Goal: Task Accomplishment & Management: Complete application form

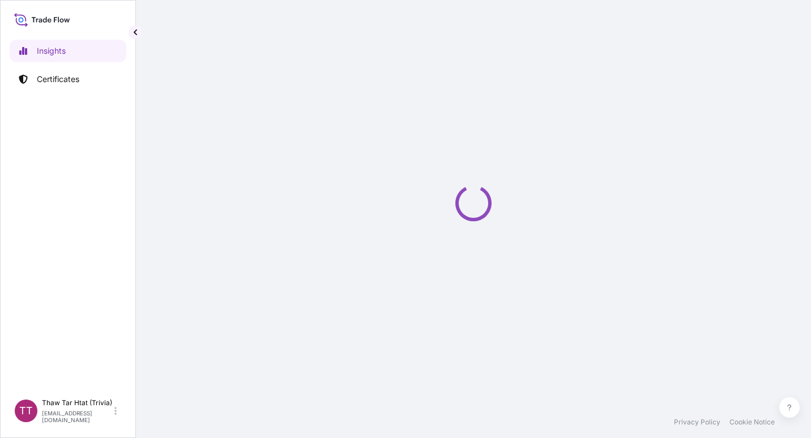
select select "2025"
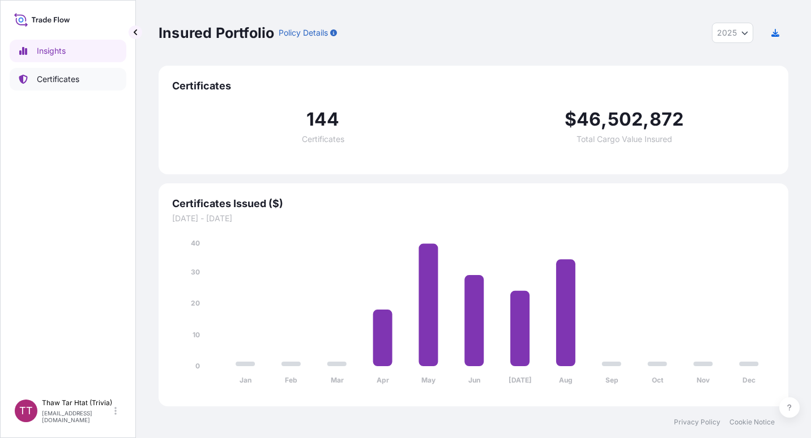
click at [59, 80] on p "Certificates" at bounding box center [58, 79] width 42 height 11
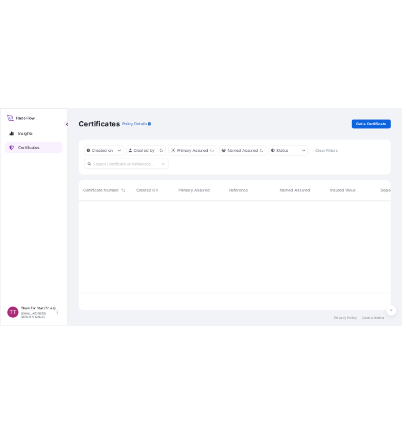
scroll to position [219, 621]
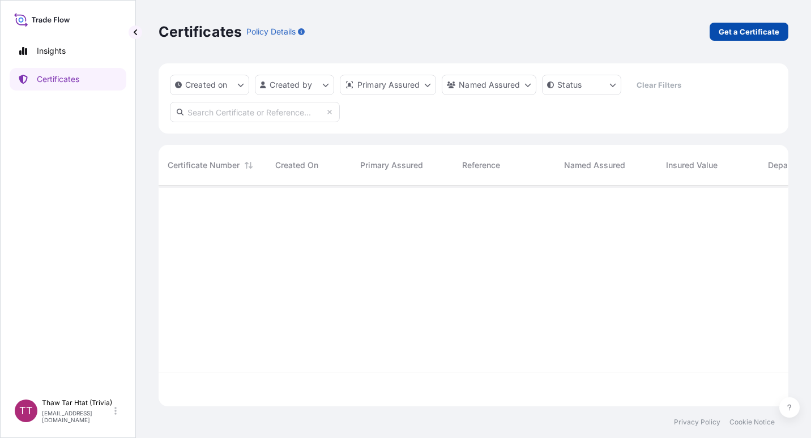
click at [739, 33] on p "Get a Certificate" at bounding box center [749, 31] width 61 height 11
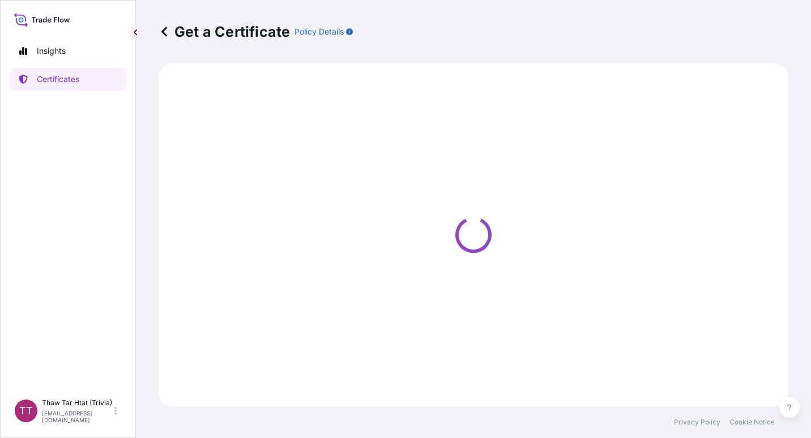
select select "Sea"
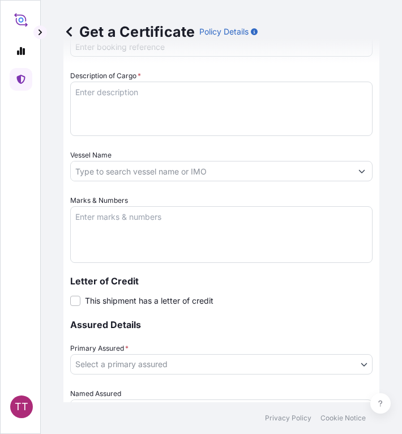
scroll to position [510, 0]
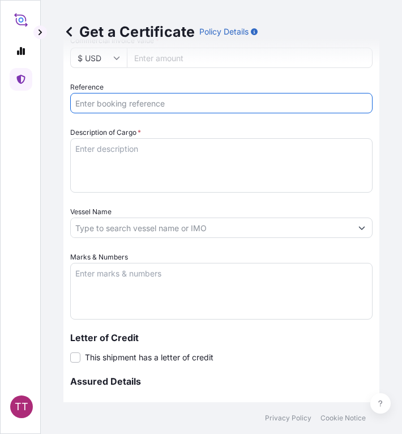
click at [114, 108] on input "Reference" at bounding box center [221, 103] width 302 height 20
paste input "TTF-2025132"
click at [135, 106] on input "TTF-2025132," at bounding box center [221, 103] width 302 height 20
paste input "COAU7261169790"
type input "TTF-2025132, COAU7261169790"
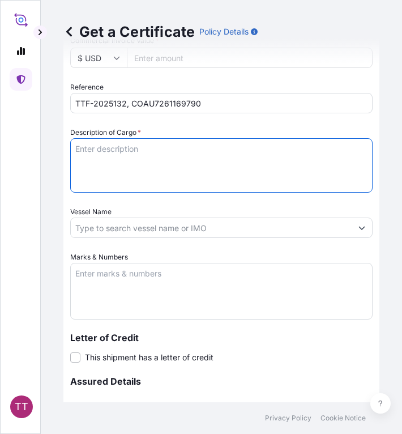
click at [96, 157] on textarea "Description of Cargo *" at bounding box center [221, 165] width 302 height 54
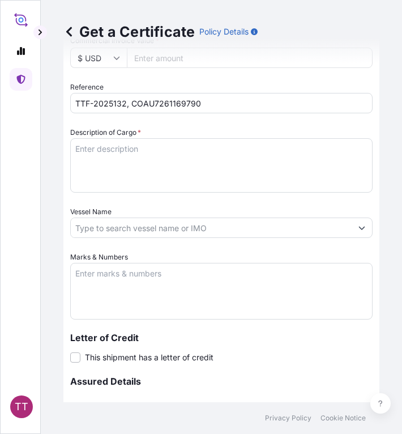
click at [96, 154] on textarea "Description of Cargo *" at bounding box center [221, 165] width 302 height 54
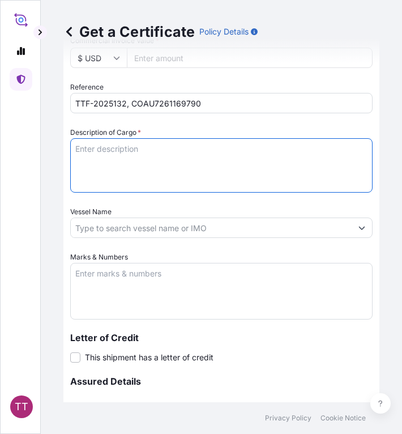
paste textarea "Diammonium Phosphate Fertilizer N : 16 %, P2O5 : 45 % ( 50 Kg / PP Bag )"
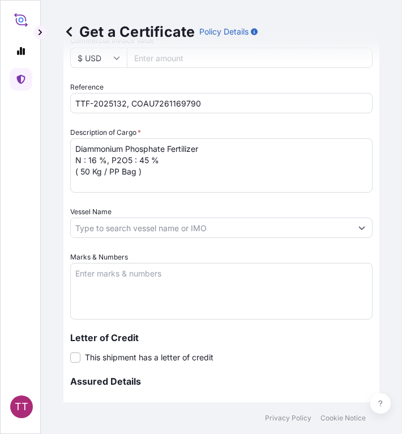
click at [75, 150] on textarea "Diammonium Phosphate Fertilizer N : 16 %, P2O5 : 45 % ( 50 Kg / PP Bag )" at bounding box center [221, 165] width 302 height 54
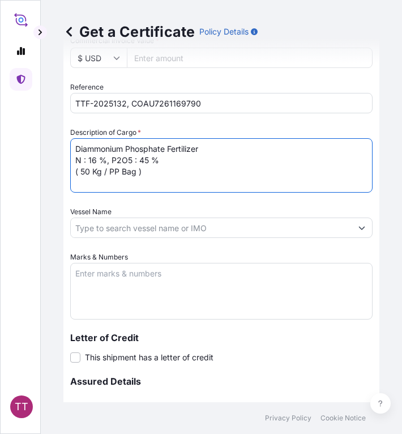
paste textarea "Fertilizer"
type textarea "Fertilizer Diammonium Phosphate Fertilizer N : 16 %, P2O5 : 45 % ( 50 Kg / PP B…"
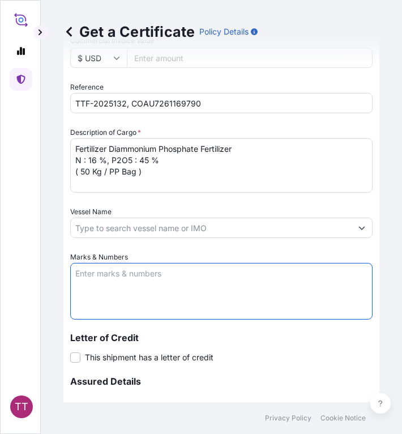
click at [118, 279] on textarea "Marks & Numbers" at bounding box center [221, 291] width 302 height 57
paste textarea "Myanma Awba Industries Co.,Ltd [STREET_ADDRESS][PERSON_NAME],"
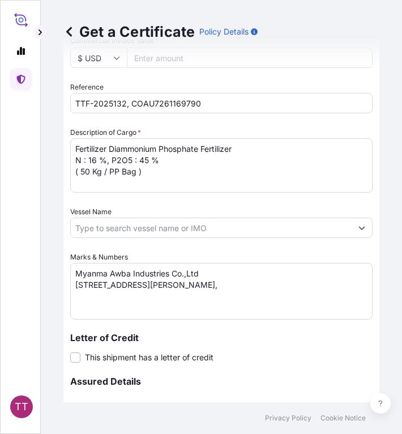
click at [297, 297] on textarea "Myanma Awba Industries Co.,Ltd [STREET_ADDRESS][PERSON_NAME]," at bounding box center [221, 291] width 302 height 57
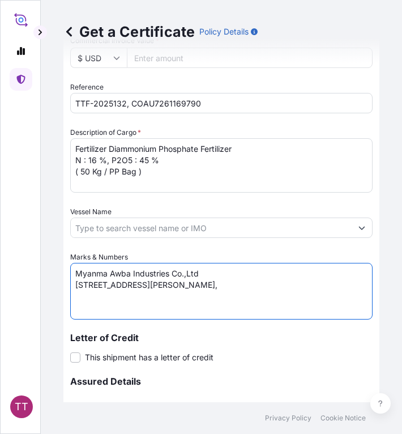
paste textarea "[GEOGRAPHIC_DATA], [GEOGRAPHIC_DATA]."
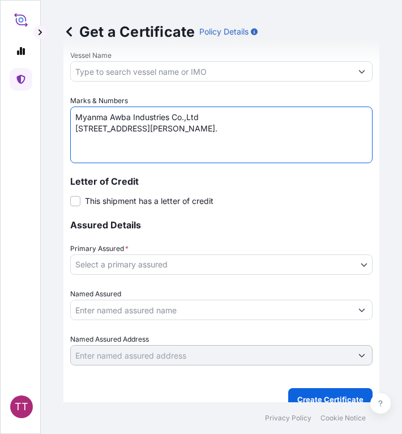
scroll to position [680, 0]
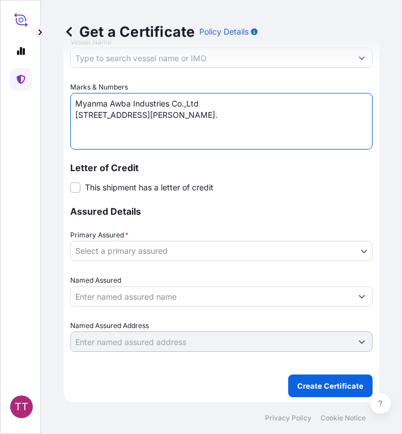
type textarea "Myanma Awba Industries Co.,Ltd [STREET_ADDRESS][PERSON_NAME]."
click at [164, 250] on body "TT Get a Certificate Policy Details Route Details Cover door to port - Add load…" at bounding box center [201, 217] width 402 height 434
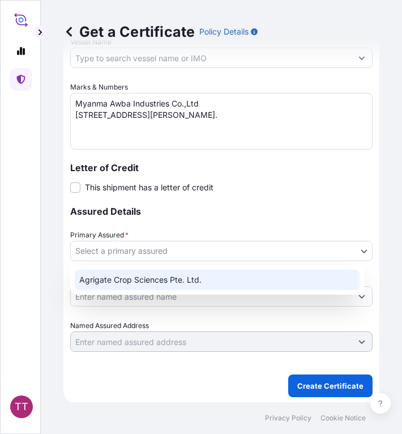
click at [169, 275] on div "Agrigate Crop Sciences Pte. Ltd." at bounding box center [217, 280] width 285 height 20
select select "31456"
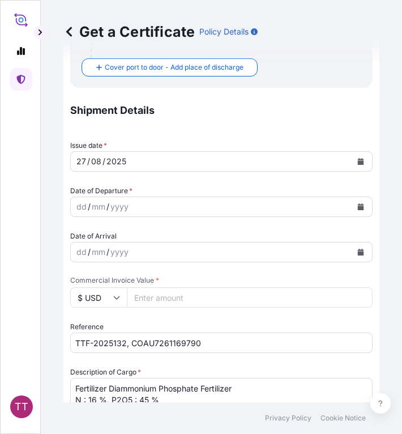
scroll to position [283, 0]
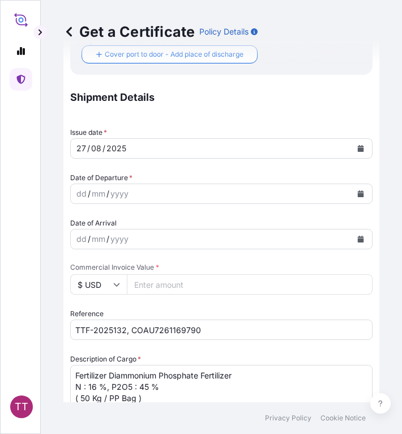
click at [176, 288] on input "Commercial Invoice Value *" at bounding box center [250, 284] width 246 height 20
click at [163, 285] on input "Commercial Invoice Value *" at bounding box center [250, 284] width 246 height 20
paste input "747252"
type input "747252"
click at [120, 288] on input "$ USD" at bounding box center [98, 284] width 57 height 20
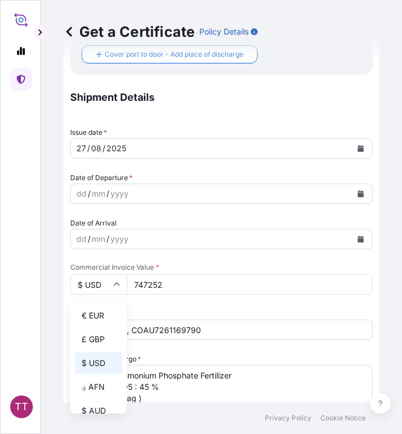
click at [117, 286] on icon at bounding box center [116, 284] width 7 height 7
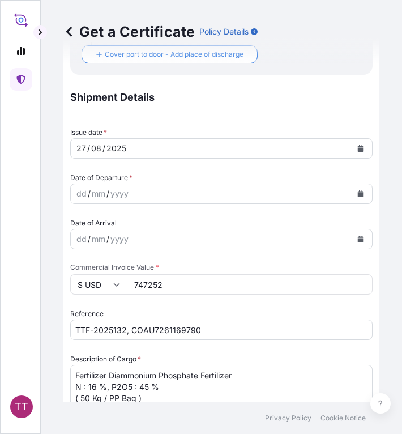
click at [96, 196] on div "mm" at bounding box center [99, 194] width 16 height 14
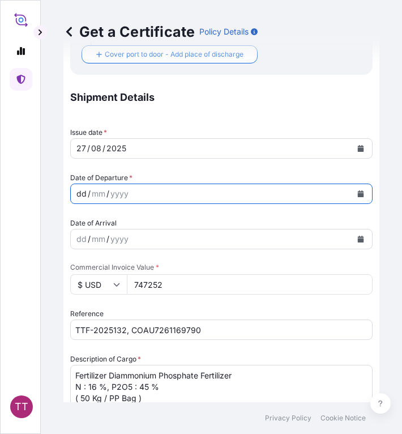
click at [86, 194] on div "dd" at bounding box center [81, 194] width 12 height 14
click at [80, 194] on div "dd" at bounding box center [81, 194] width 12 height 14
click at [358, 192] on icon "Calendar" at bounding box center [361, 193] width 6 height 7
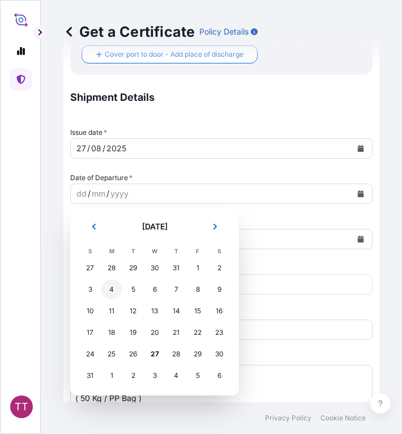
click at [111, 288] on div "4" at bounding box center [111, 289] width 20 height 20
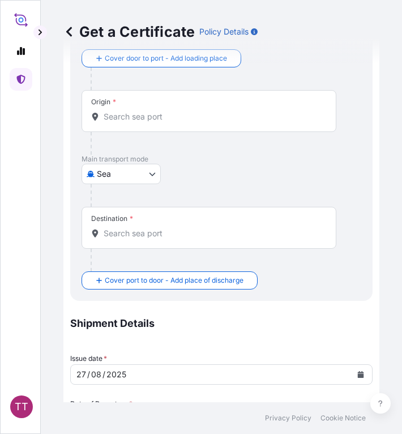
scroll to position [57, 0]
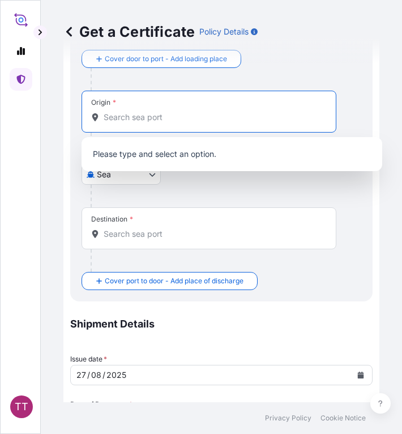
click at [138, 122] on input "Origin *" at bounding box center [213, 117] width 219 height 11
click at [140, 120] on input "Origin *" at bounding box center [213, 117] width 219 height 11
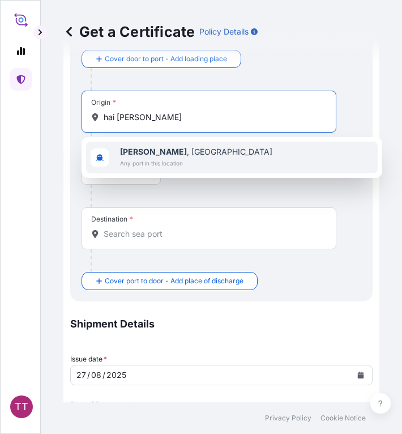
click at [180, 160] on span "Any port in this location" at bounding box center [196, 162] width 152 height 11
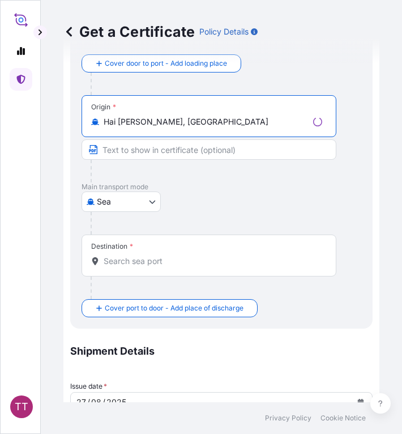
type input "Hai [PERSON_NAME], [GEOGRAPHIC_DATA]"
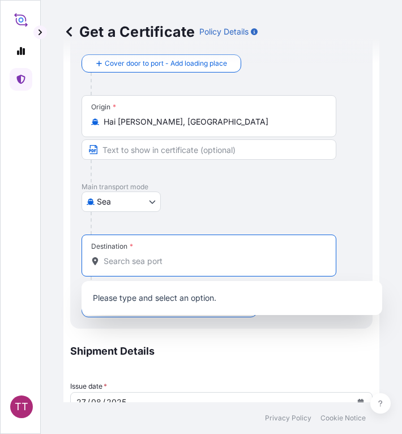
click at [134, 261] on input "Destination *" at bounding box center [213, 260] width 219 height 11
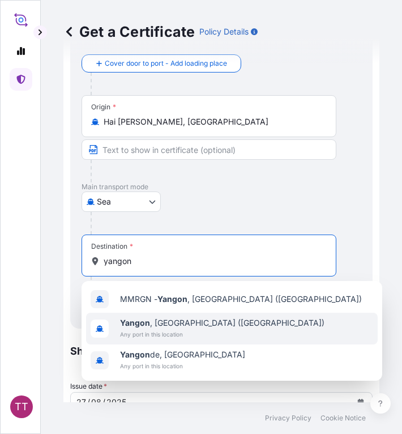
click at [240, 330] on div "[GEOGRAPHIC_DATA] , [GEOGRAPHIC_DATA] ([GEOGRAPHIC_DATA]) Any port in this loca…" at bounding box center [232, 329] width 292 height 32
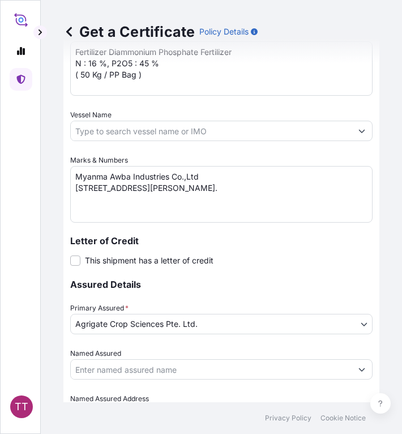
scroll to position [731, 0]
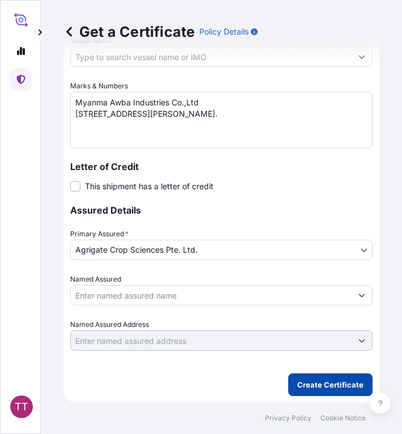
type input "[GEOGRAPHIC_DATA], [GEOGRAPHIC_DATA] ([GEOGRAPHIC_DATA])"
click at [320, 382] on p "Create Certificate" at bounding box center [330, 384] width 66 height 11
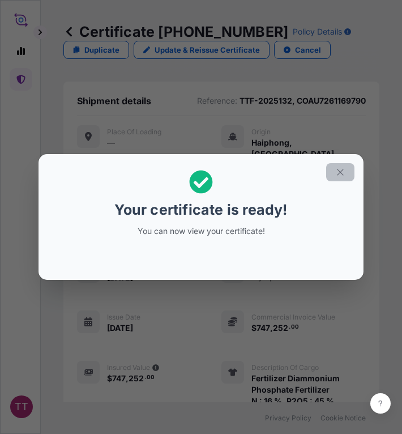
click at [343, 173] on icon "button" at bounding box center [340, 172] width 10 height 10
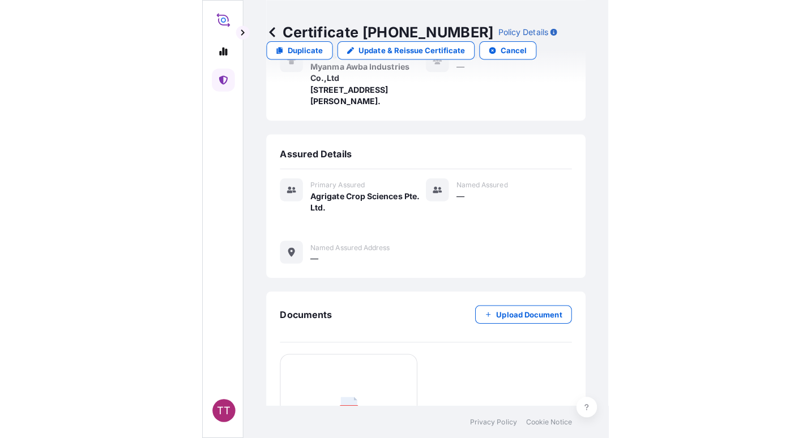
scroll to position [503, 0]
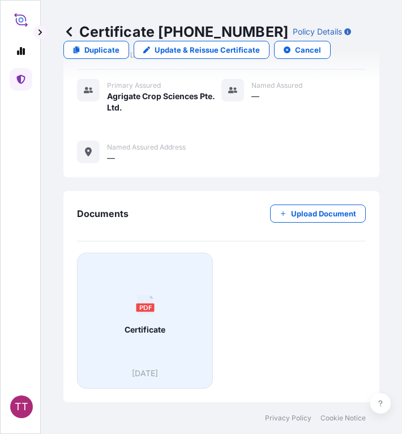
click at [144, 319] on div "PDF Certificate" at bounding box center [145, 314] width 117 height 105
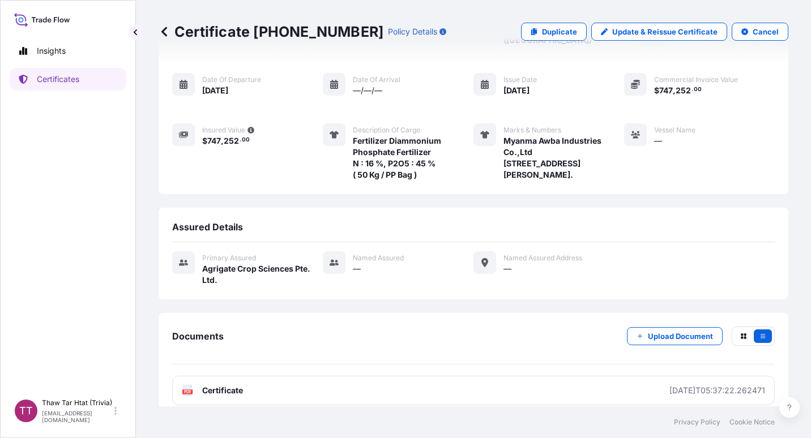
scroll to position [141, 0]
